Goal: Find specific fact

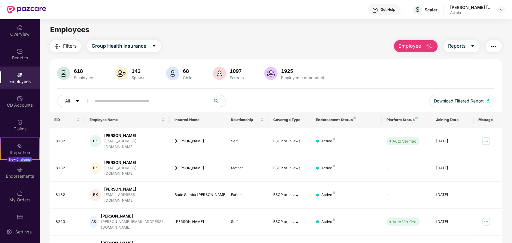
click at [124, 103] on input "text" at bounding box center [149, 101] width 108 height 9
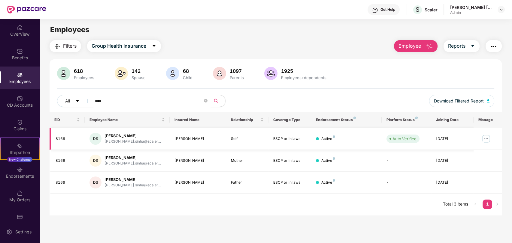
type input "****"
click at [460, 138] on div "[DATE]" at bounding box center [452, 139] width 33 height 6
copy div "[DATE]"
click at [487, 138] on img at bounding box center [486, 139] width 10 height 10
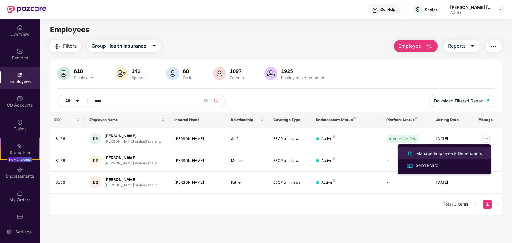
click at [455, 152] on div "Manage Employee & Dependents" at bounding box center [449, 153] width 68 height 7
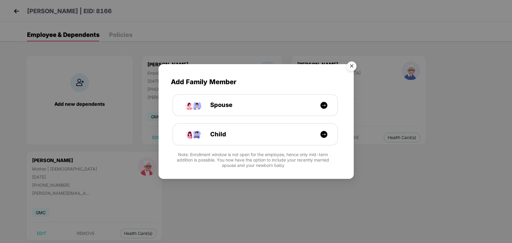
click at [353, 68] on img "Close" at bounding box center [351, 67] width 17 height 17
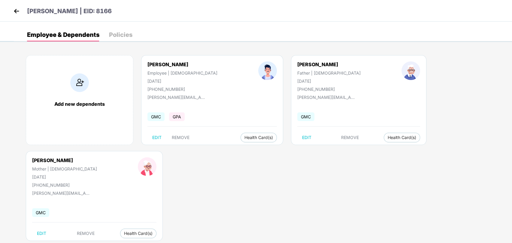
drag, startPoint x: 266, startPoint y: 80, endPoint x: 290, endPoint y: 81, distance: 24.9
click at [297, 81] on div "[DATE]" at bounding box center [328, 81] width 63 height 5
copy div "[DATE]"
drag, startPoint x: 398, startPoint y: 79, endPoint x: 414, endPoint y: 79, distance: 15.9
click at [117, 158] on div "[PERSON_NAME] Mother | [DEMOGRAPHIC_DATA] [DATE] [PHONE_NUMBER]" at bounding box center [65, 173] width 106 height 30
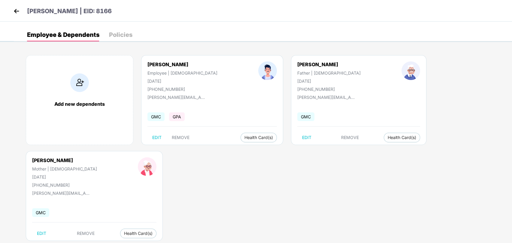
copy div "[DATE]"
drag, startPoint x: 266, startPoint y: 96, endPoint x: 322, endPoint y: 98, distance: 56.1
click at [322, 98] on div "[PERSON_NAME][EMAIL_ADDRESS][DOMAIN_NAME]" at bounding box center [327, 97] width 60 height 5
copy div "[PERSON_NAME][EMAIL_ADDRESS][DOMAIN_NAME]"
